Goal: Information Seeking & Learning: Find specific fact

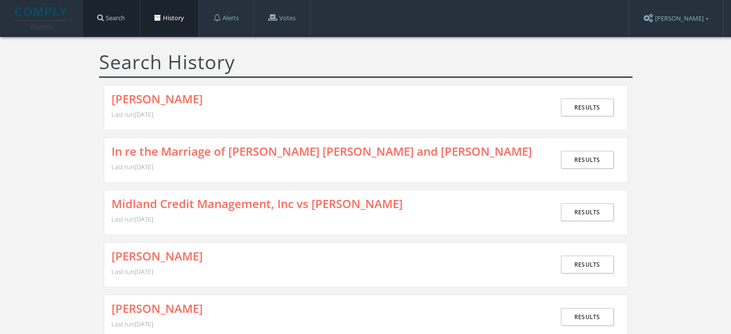
click at [122, 22] on link "Search" at bounding box center [111, 18] width 57 height 37
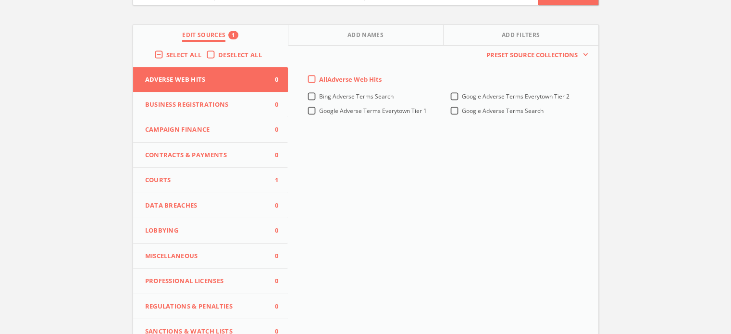
scroll to position [96, 0]
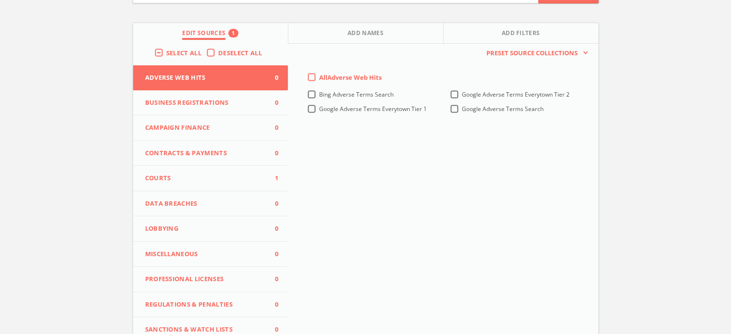
click at [199, 181] on span "Courts" at bounding box center [204, 179] width 119 height 10
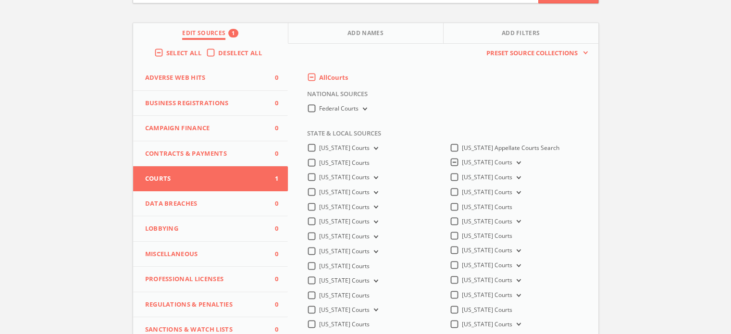
click at [462, 162] on label "[US_STATE] Courts" at bounding box center [492, 162] width 61 height 9
click at [0, 0] on Courts-all "[US_STATE] Courts" at bounding box center [0, 0] width 0 height 0
click at [512, 194] on button "[US_STATE] Courts" at bounding box center [517, 192] width 11 height 9
click at [493, 209] on span "[US_STATE] ACMS Courts" at bounding box center [507, 206] width 68 height 8
click at [0, 0] on input "[US_STATE] ACMS Courts" at bounding box center [0, 0] width 0 height 0
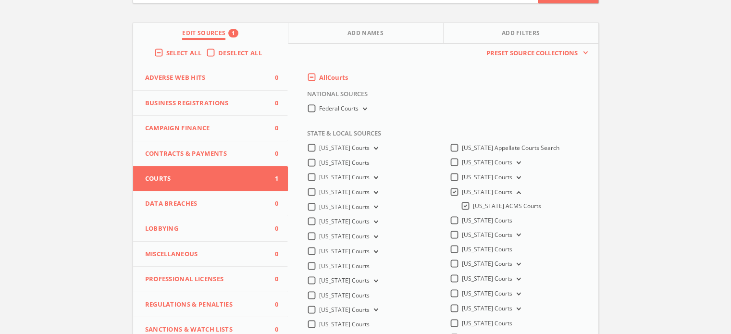
scroll to position [0, 0]
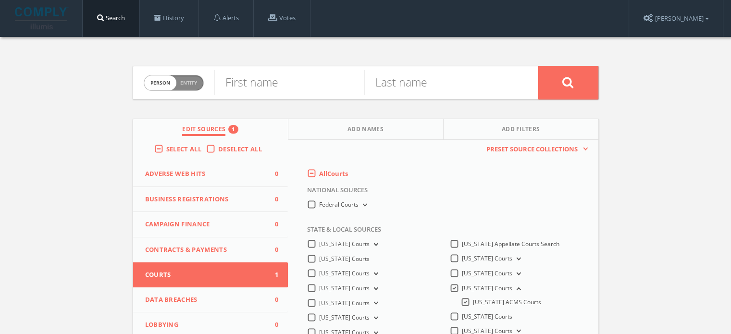
click at [188, 82] on span "Entity" at bounding box center [188, 82] width 17 height 7
checkbox input "true"
click at [320, 92] on input "text" at bounding box center [376, 82] width 324 height 25
paste input "STATE OF [US_STATE] VS [PERSON_NAME]"
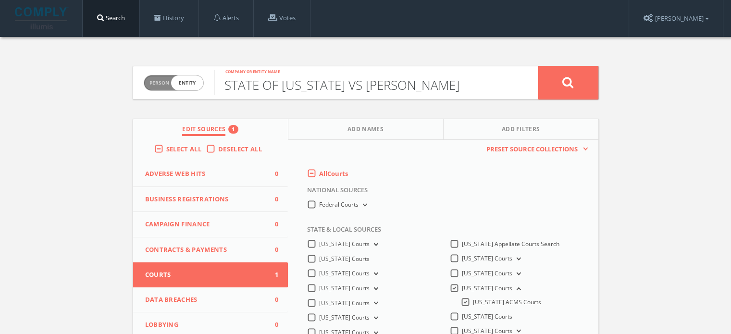
type input "STATE OF [US_STATE] VS [PERSON_NAME]"
click at [554, 87] on button at bounding box center [568, 83] width 60 height 34
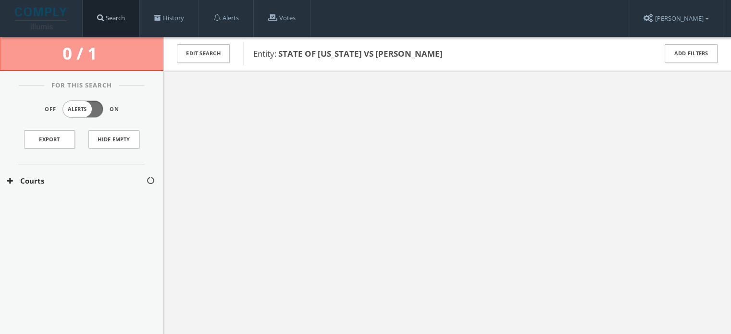
click at [122, 21] on link "Search" at bounding box center [111, 18] width 57 height 37
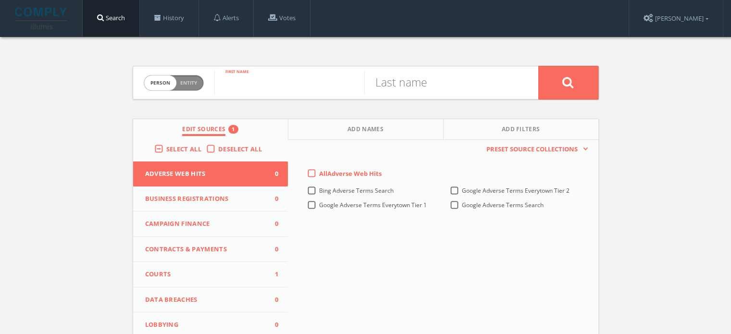
click at [268, 91] on input "text" at bounding box center [289, 82] width 150 height 25
type input "[PERSON_NAME]"
click at [377, 90] on input "S" at bounding box center [439, 82] width 150 height 25
type input "[PERSON_NAME]"
click at [580, 84] on button at bounding box center [568, 83] width 60 height 34
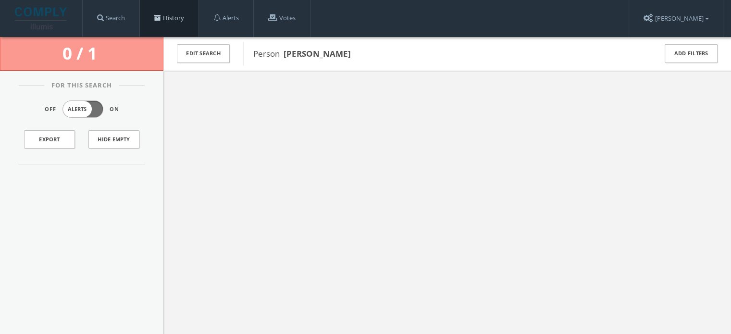
click at [166, 17] on link "History" at bounding box center [169, 18] width 59 height 37
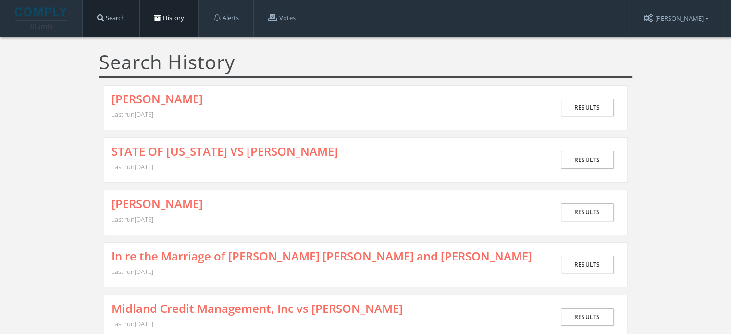
click at [114, 20] on link "Search" at bounding box center [111, 18] width 57 height 37
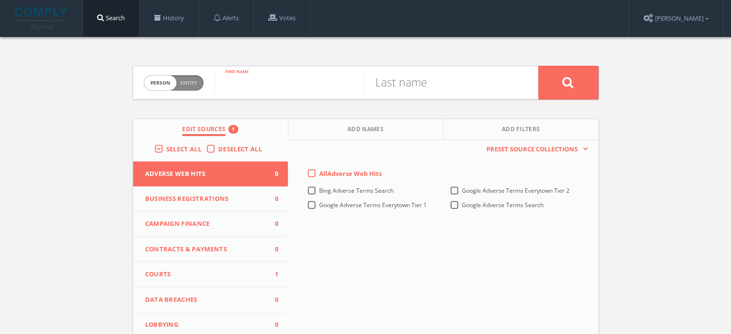
click at [254, 77] on input "text" at bounding box center [289, 82] width 150 height 25
type input "[PERSON_NAME]"
click at [373, 82] on input "text" at bounding box center [439, 82] width 150 height 25
type input "GATES"
click at [546, 79] on button at bounding box center [568, 83] width 60 height 34
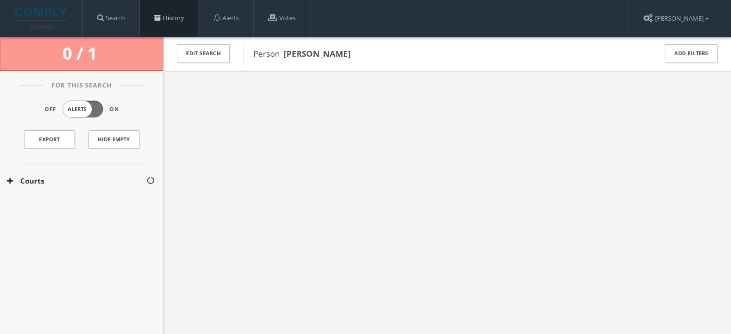
click at [156, 20] on link "History" at bounding box center [169, 18] width 59 height 37
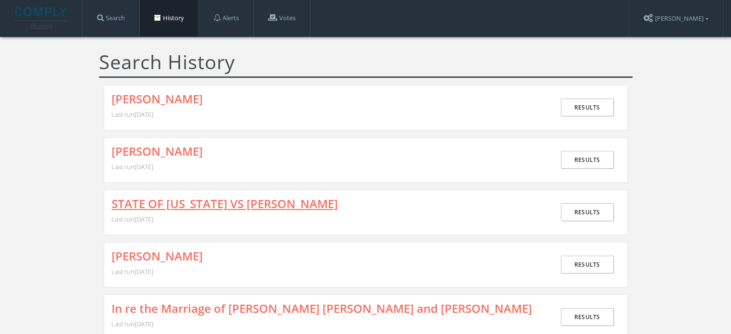
click at [169, 204] on link "STATE OF [US_STATE] VS [PERSON_NAME]" at bounding box center [225, 204] width 226 height 12
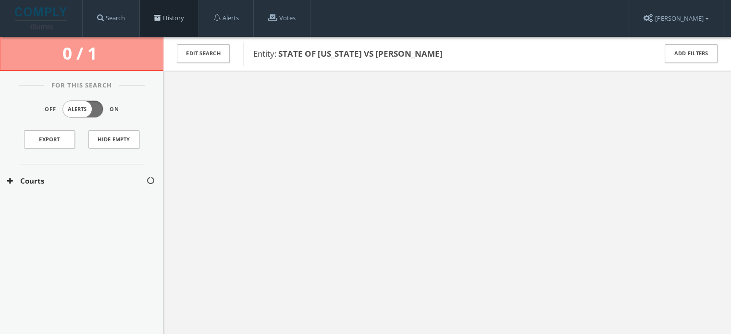
click at [157, 19] on span at bounding box center [157, 17] width 7 height 7
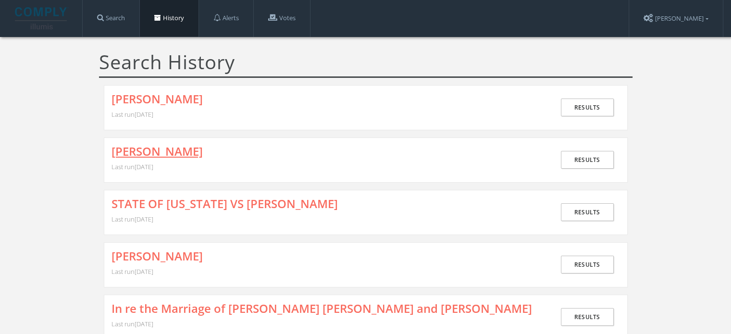
click at [162, 146] on link "[PERSON_NAME]" at bounding box center [157, 151] width 91 height 12
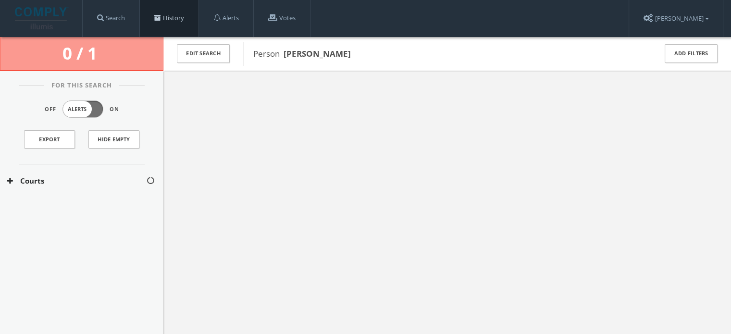
click at [167, 14] on link "History" at bounding box center [169, 18] width 59 height 37
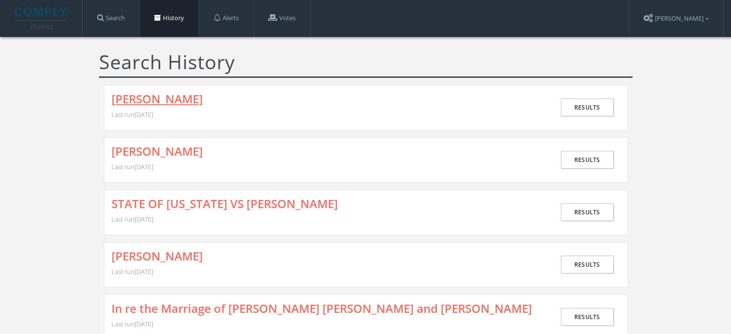
click at [167, 105] on link "[PERSON_NAME]" at bounding box center [157, 99] width 91 height 12
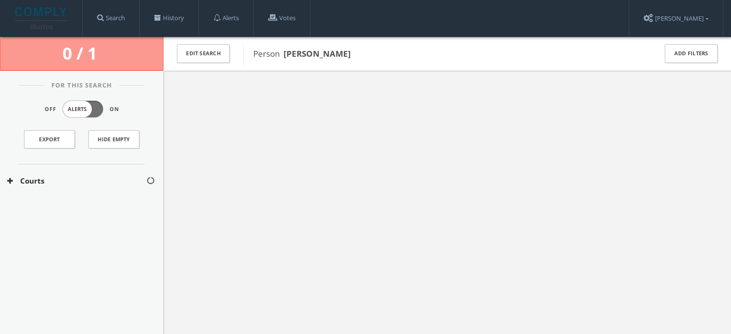
click at [529, 198] on div at bounding box center [447, 238] width 568 height 334
click at [161, 14] on span at bounding box center [157, 17] width 7 height 7
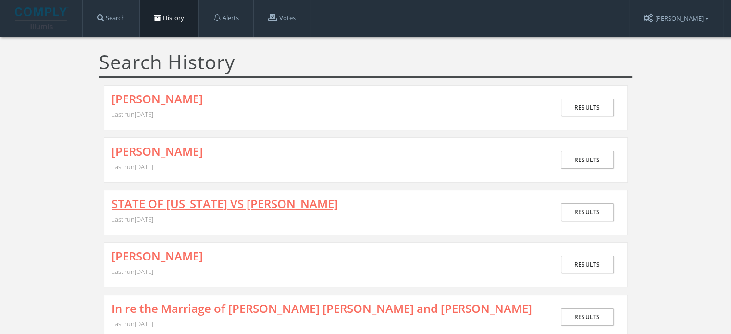
click at [154, 202] on link "STATE OF [US_STATE] VS [PERSON_NAME]" at bounding box center [225, 204] width 226 height 12
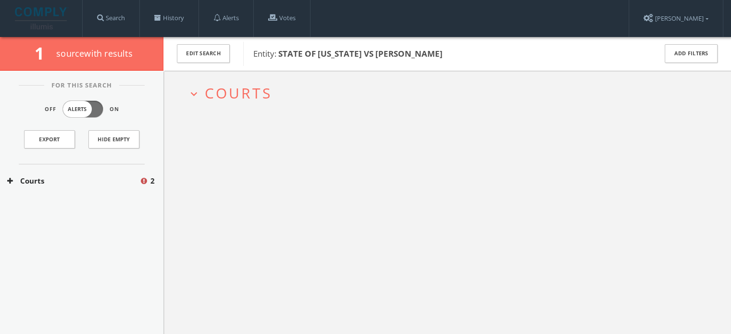
click at [215, 93] on span "Courts" at bounding box center [238, 93] width 67 height 20
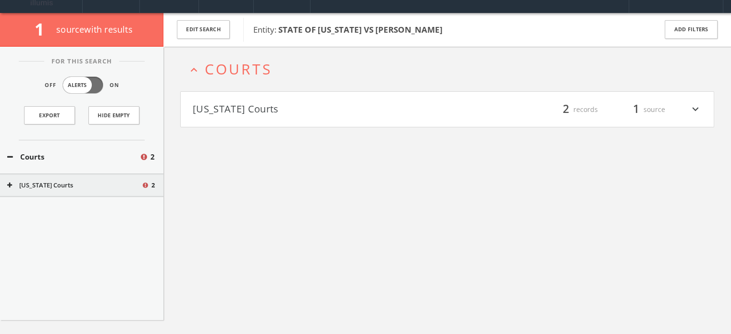
click at [244, 115] on button "[US_STATE] Courts" at bounding box center [320, 109] width 255 height 16
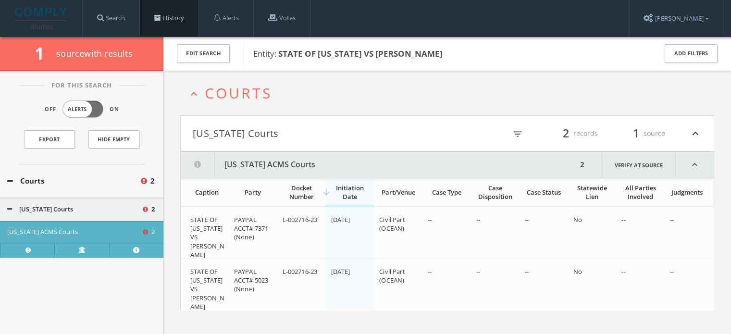
click at [161, 19] on span at bounding box center [157, 17] width 7 height 7
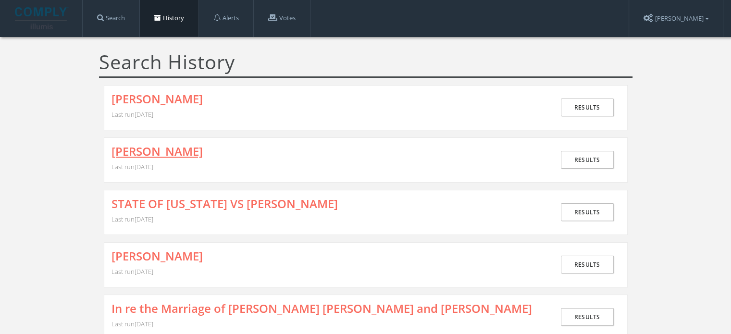
click at [172, 151] on link "[PERSON_NAME]" at bounding box center [157, 151] width 91 height 12
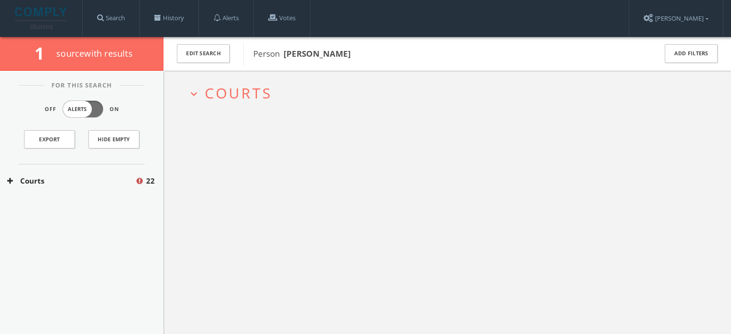
click at [216, 98] on span "Courts" at bounding box center [238, 93] width 67 height 20
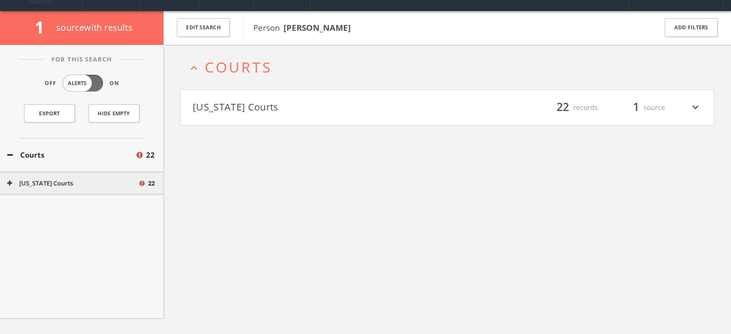
click at [224, 105] on button "[US_STATE] Courts" at bounding box center [320, 107] width 255 height 16
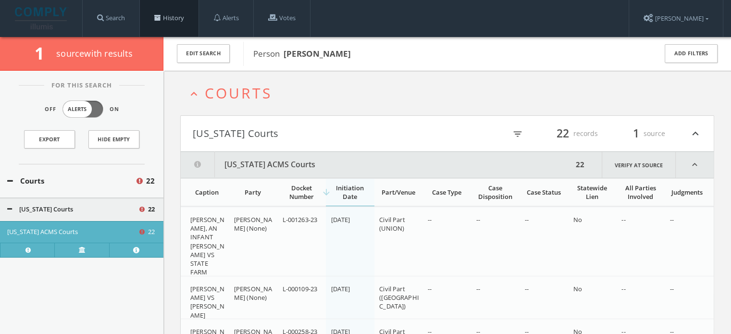
click at [166, 17] on link "History" at bounding box center [169, 18] width 59 height 37
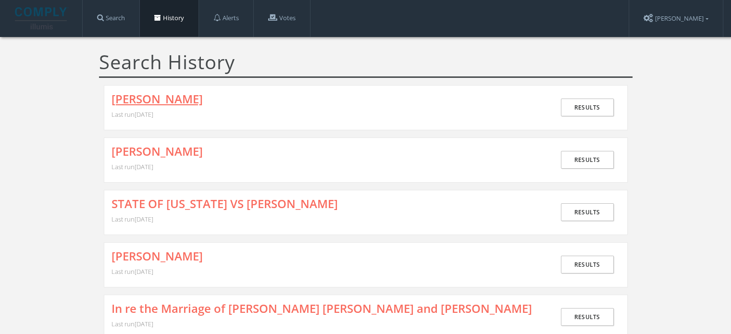
click at [163, 99] on link "[PERSON_NAME]" at bounding box center [157, 99] width 91 height 12
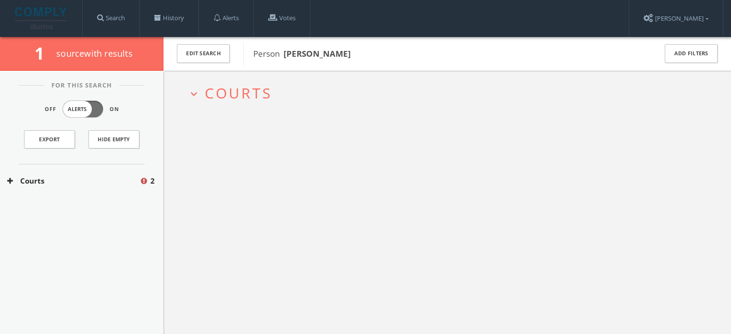
click at [266, 92] on span "Courts" at bounding box center [238, 93] width 67 height 20
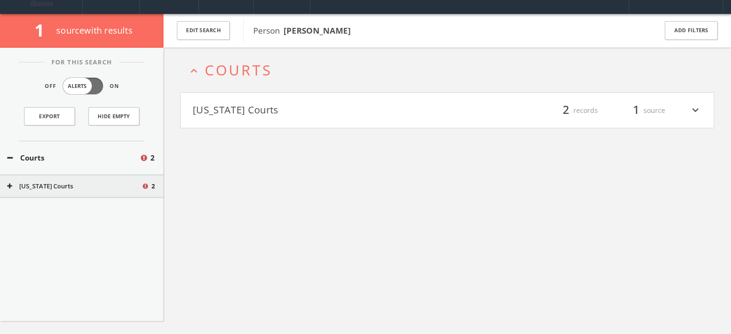
click at [274, 113] on button "[US_STATE] Courts" at bounding box center [320, 110] width 255 height 16
